Goal: Information Seeking & Learning: Learn about a topic

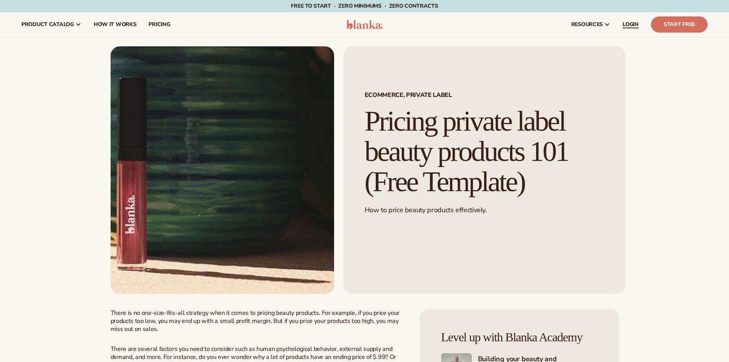
click at [629, 24] on span "LOGIN" at bounding box center [631, 24] width 16 height 6
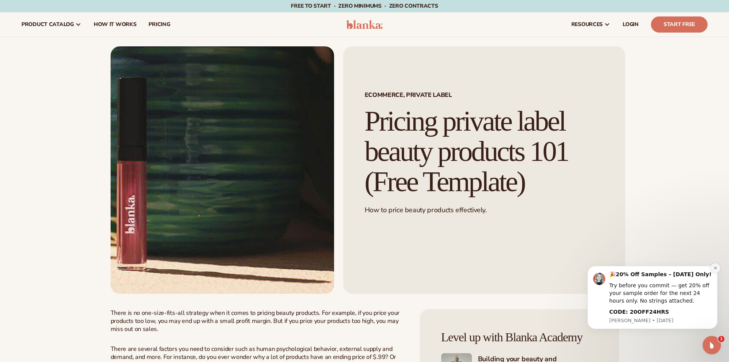
click at [715, 269] on icon "Dismiss notification" at bounding box center [715, 267] width 3 height 3
